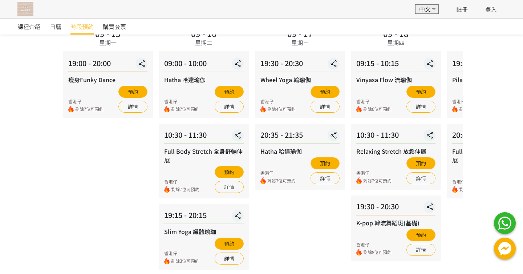
scroll to position [48, 0]
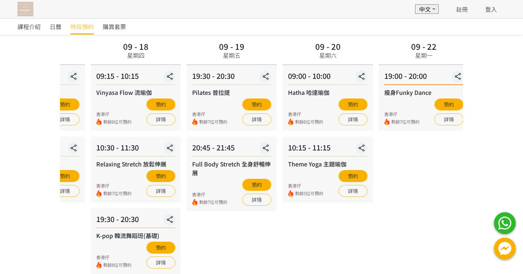
click at [173, 80] on div "09 - 18 星期四 09:15 - 10:15 Vinyasa Flow 流瑜伽 香港仔 剩餘6位可預約 預約 詳情 10:30 - 11:30 Rela…" at bounding box center [136, 201] width 96 height 324
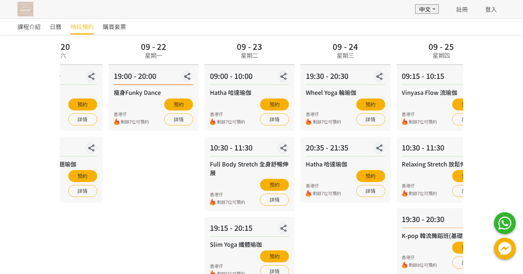
click at [96, 45] on div "09 - 20 星期六" at bounding box center [57, 52] width 90 height 26
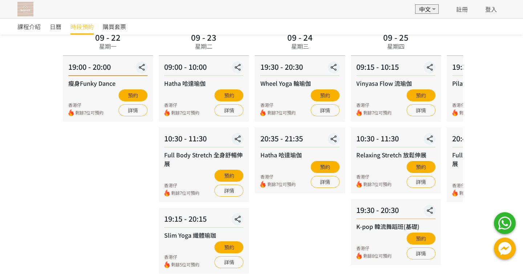
scroll to position [28, 0]
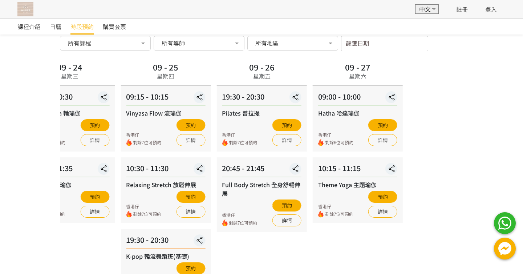
click at [124, 74] on div "09 - 25 星期四" at bounding box center [166, 73] width 90 height 26
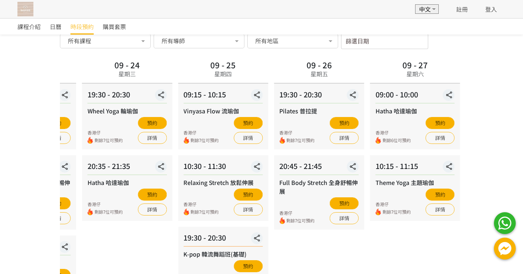
scroll to position [0, 0]
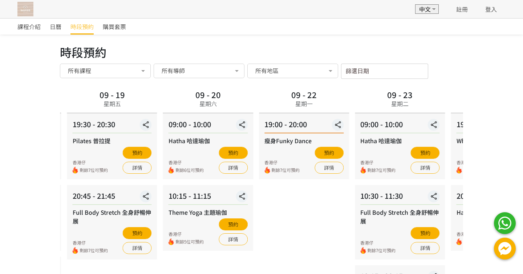
click at [523, 60] on div "課程介紹 日曆 時段預約 購買套票 時段預約 時段預約 所有課程 所有課程 瘦身Funky Dance Hatha 哈達瑜伽 Full Body Stretc…" at bounding box center [261, 235] width 523 height 434
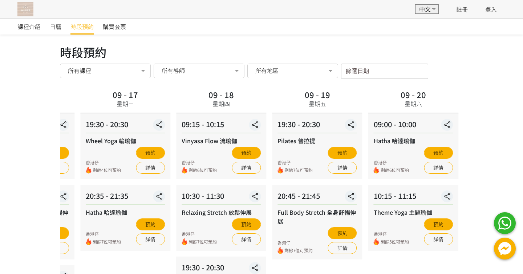
click at [523, 86] on div "課程介紹 日曆 時段預約 購買套票 時段預約 時段預約 所有課程 所有課程 瘦身Funky Dance Hatha 哈達瑜伽 Full Body Stretc…" at bounding box center [261, 235] width 523 height 434
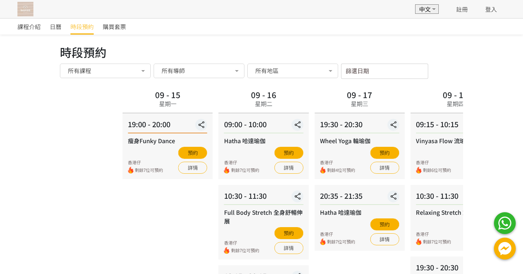
click at [470, 120] on div "課程介紹 日曆 時段預約 購買套票 時段預約 時段預約 所有課程 所有課程 瘦身Funky Dance Hatha 哈達瑜伽 Full Body Stretc…" at bounding box center [261, 235] width 523 height 434
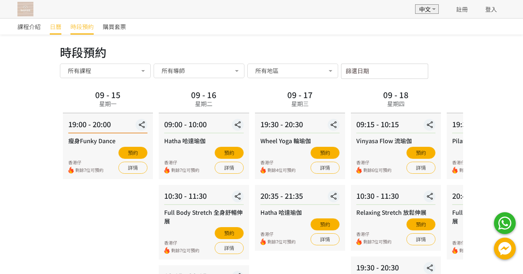
click at [55, 27] on span "日曆" at bounding box center [56, 26] width 12 height 9
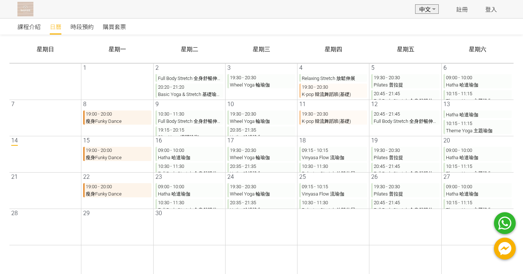
scroll to position [7, 0]
